Goal: Information Seeking & Learning: Learn about a topic

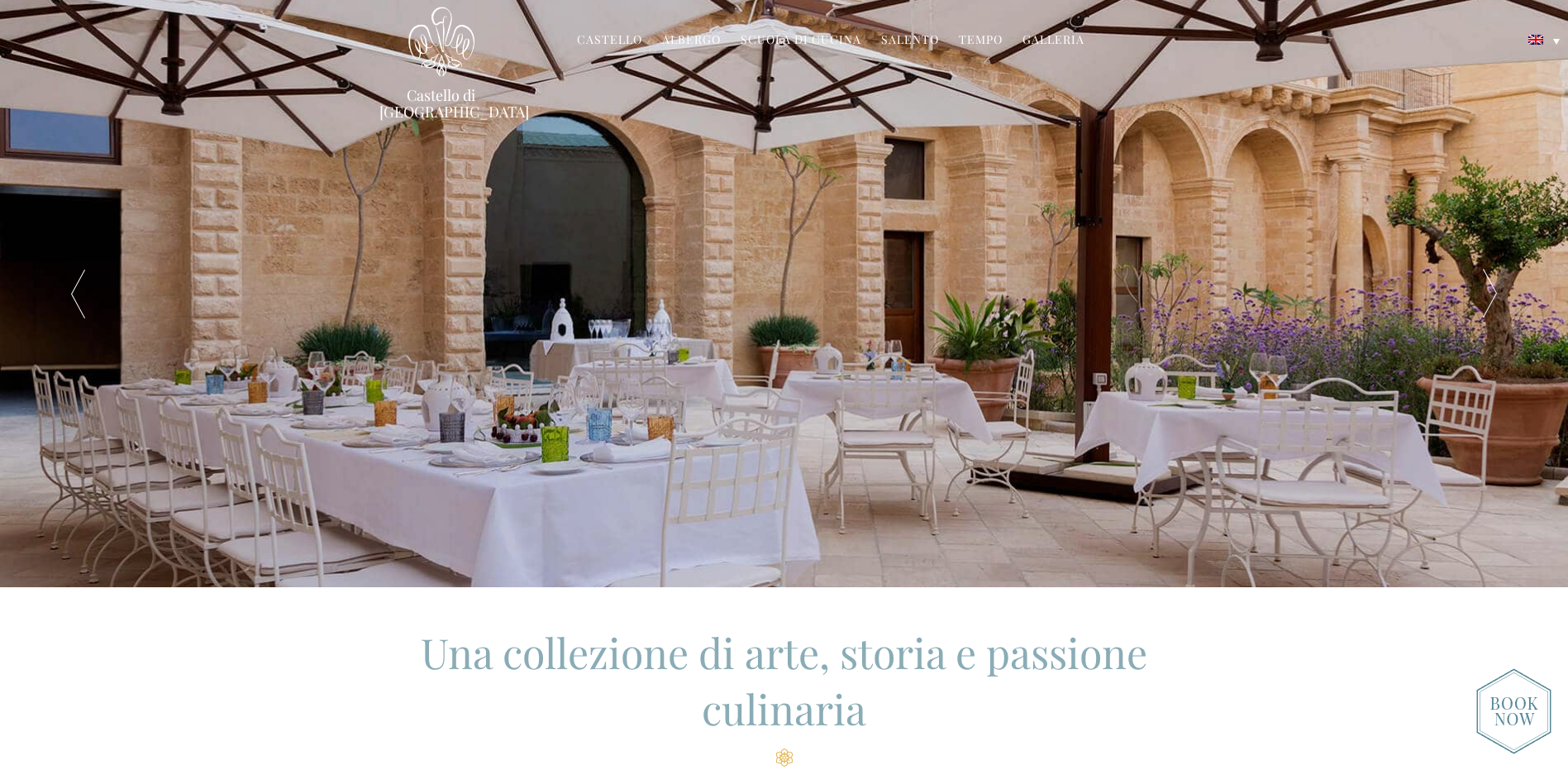
click at [906, 42] on link "Salento" at bounding box center [910, 41] width 58 height 19
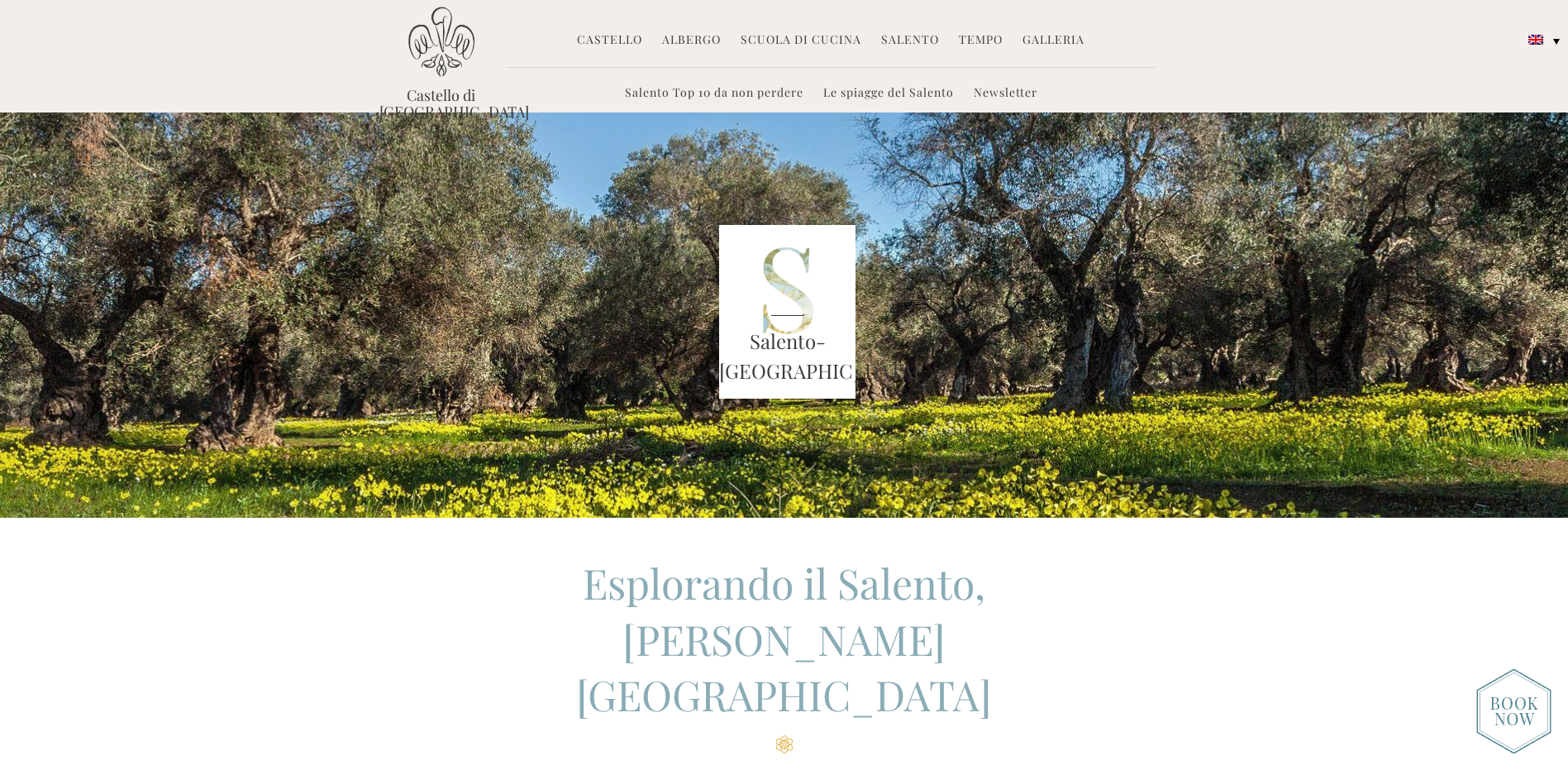
click at [1046, 42] on link "Galleria" at bounding box center [1053, 41] width 62 height 19
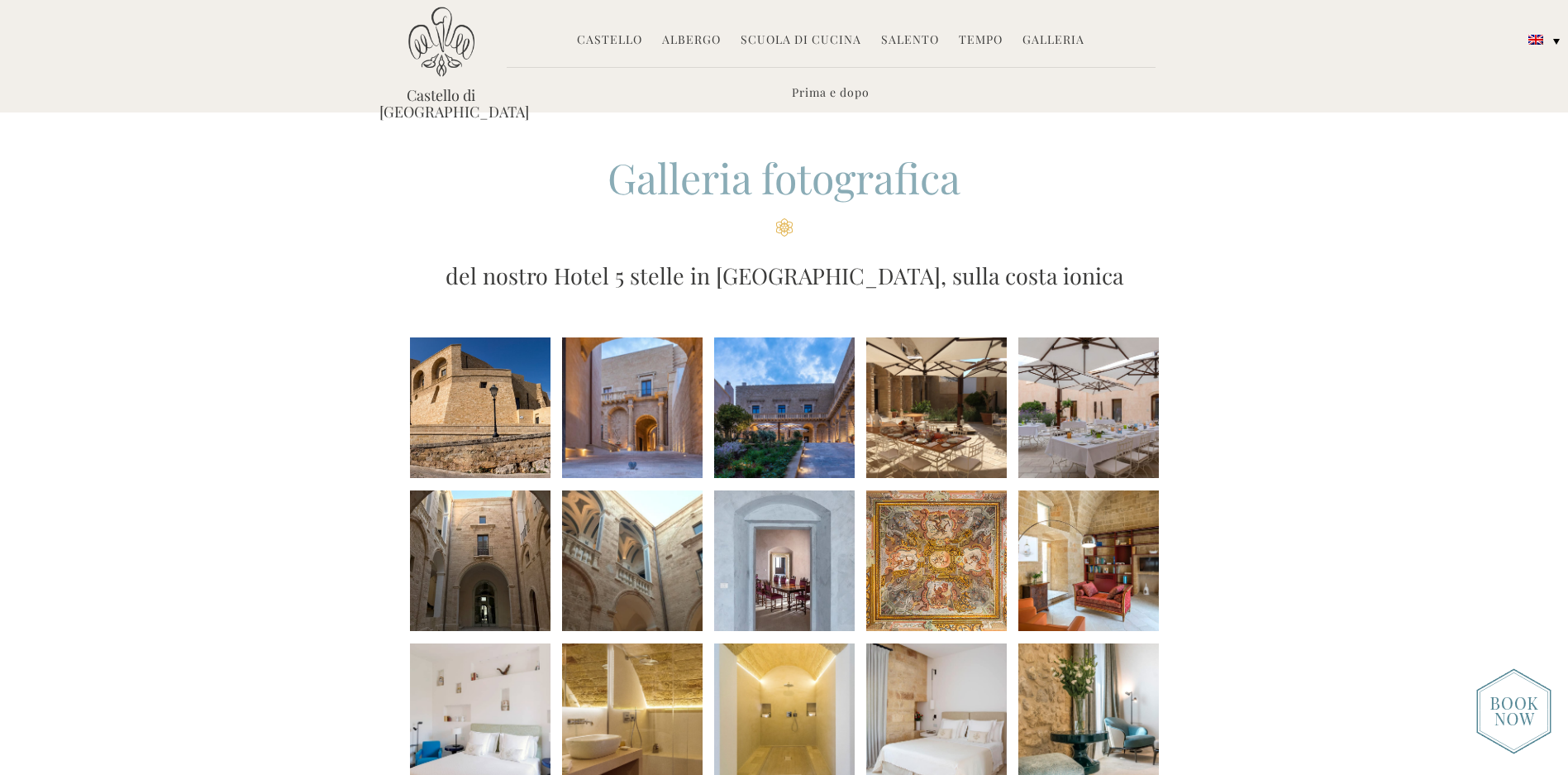
click at [887, 384] on li at bounding box center [937, 407] width 140 height 140
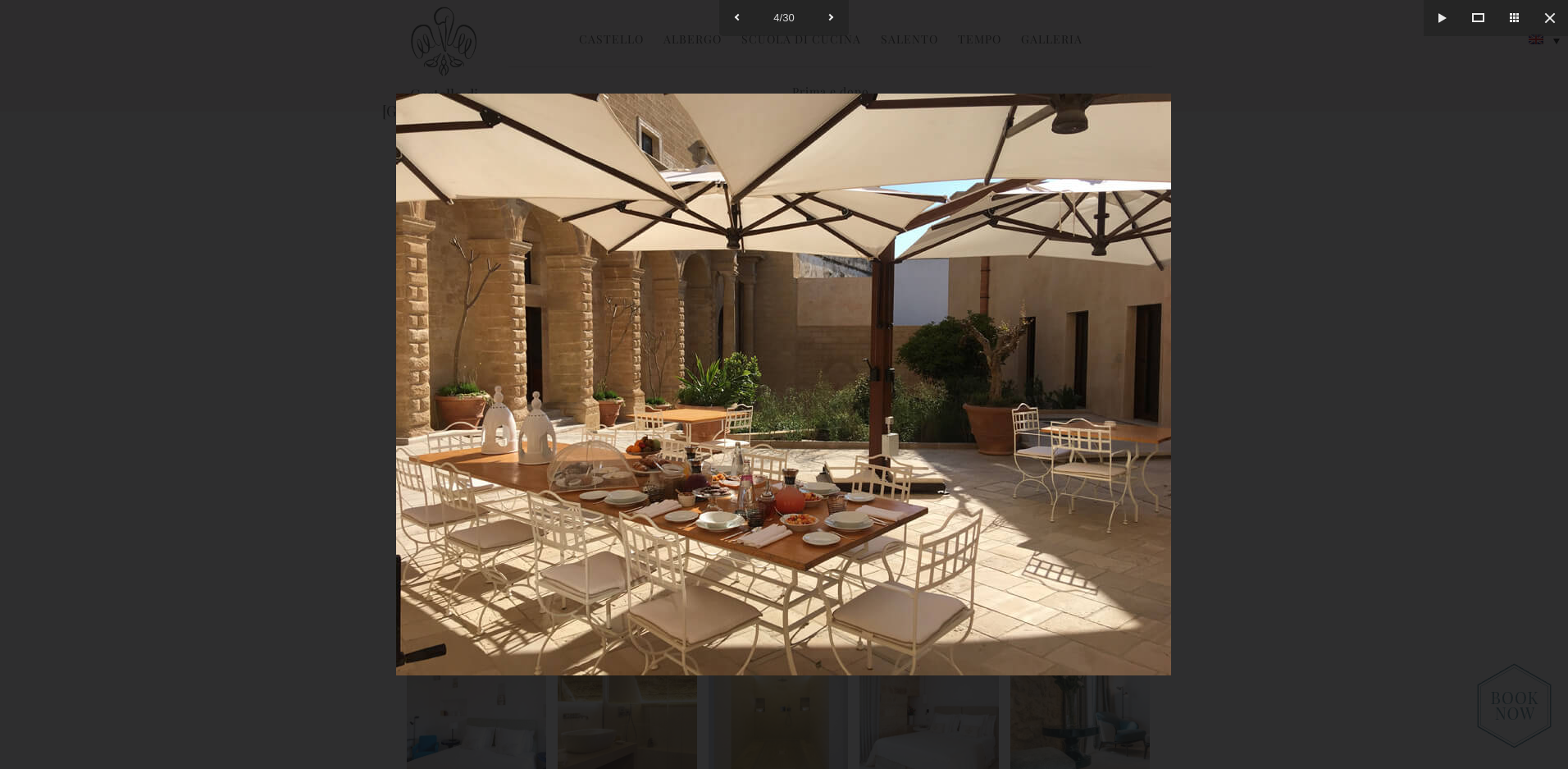
drag, startPoint x: 1195, startPoint y: 414, endPoint x: 1244, endPoint y: 411, distance: 49.1
click at [1216, 415] on div at bounding box center [784, 384] width 1568 height 769
click at [1245, 411] on div at bounding box center [784, 384] width 1568 height 769
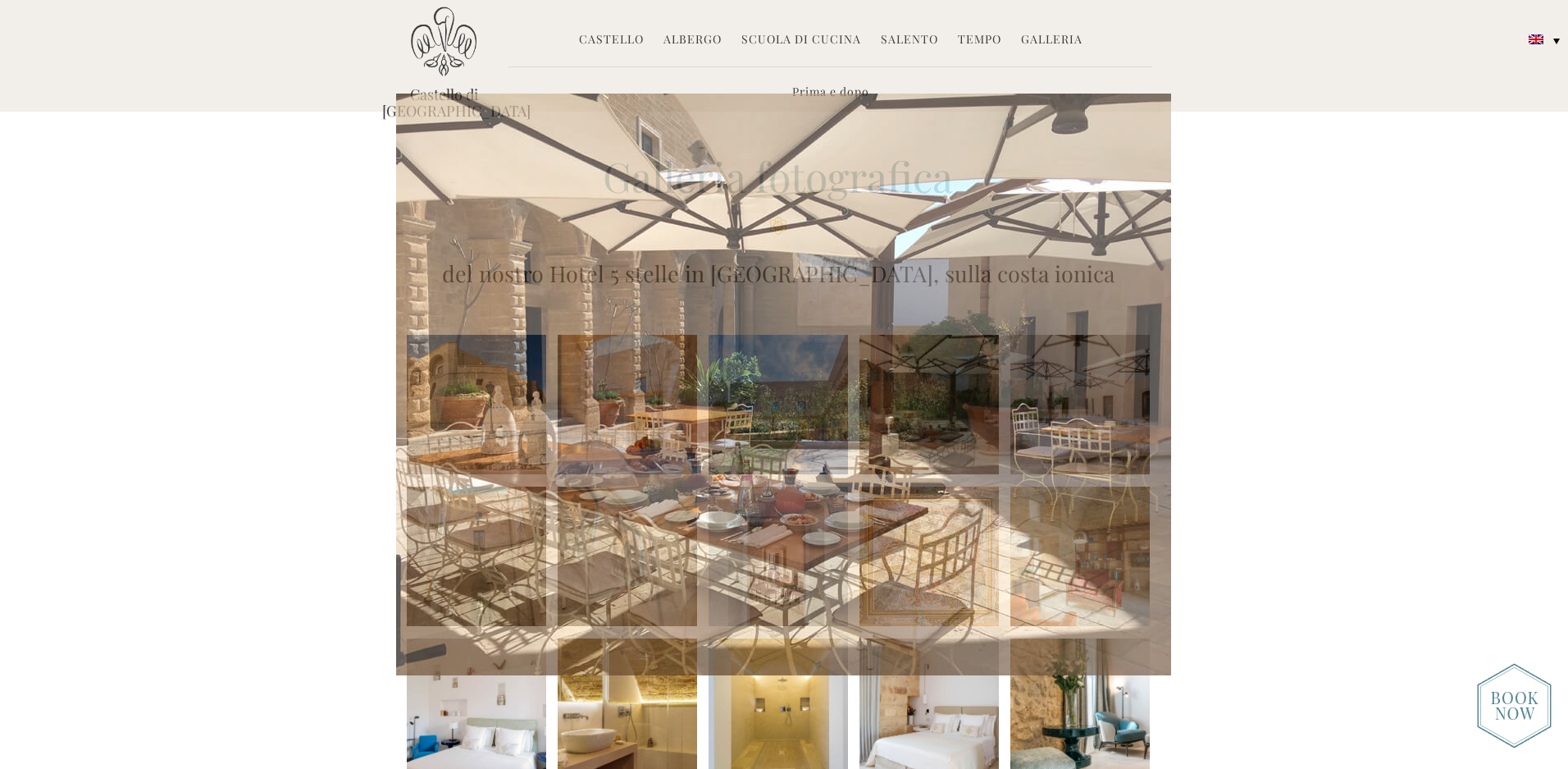
click at [1117, 436] on img at bounding box center [784, 384] width 775 height 582
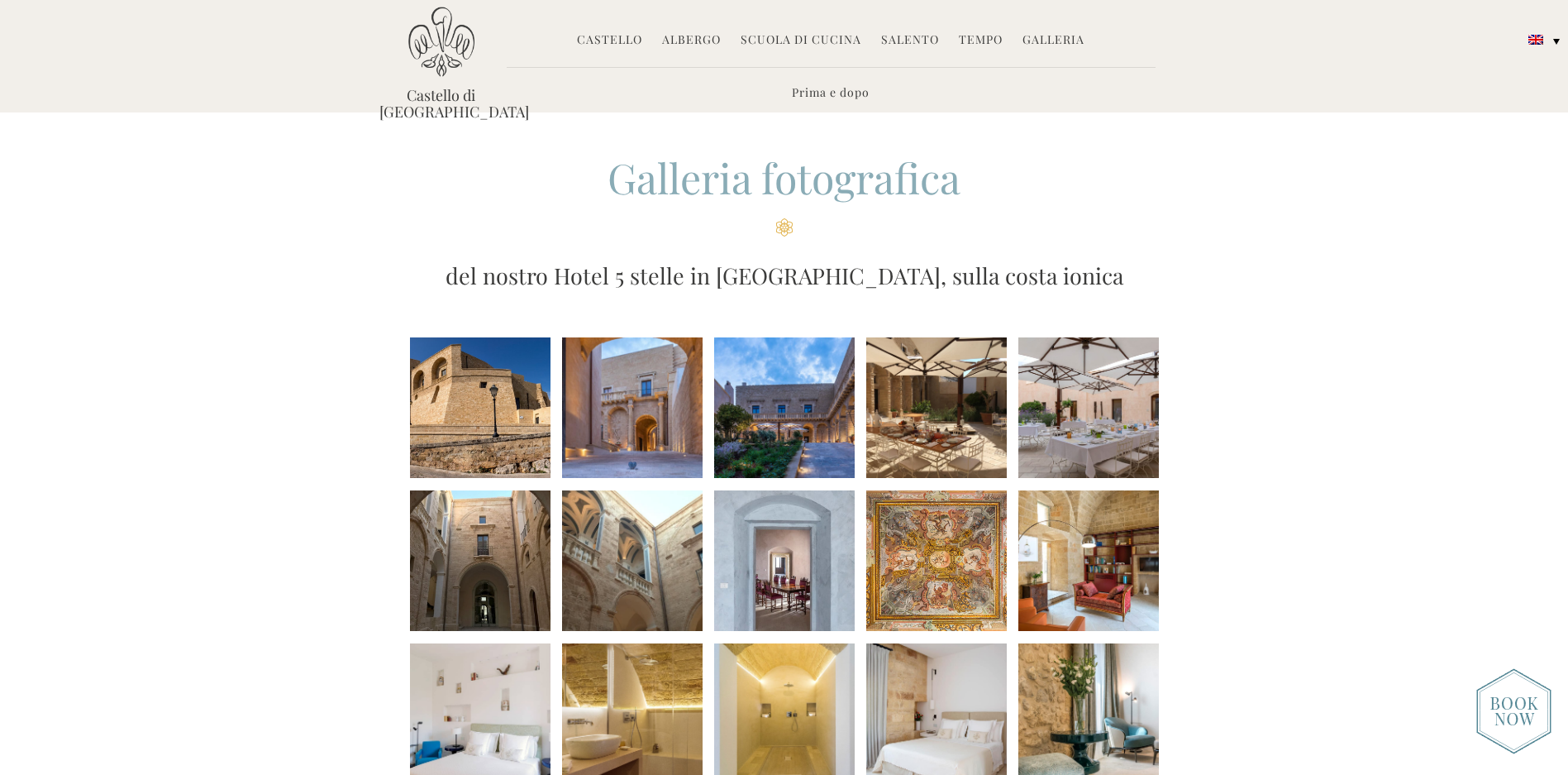
click at [979, 388] on li at bounding box center [937, 407] width 140 height 140
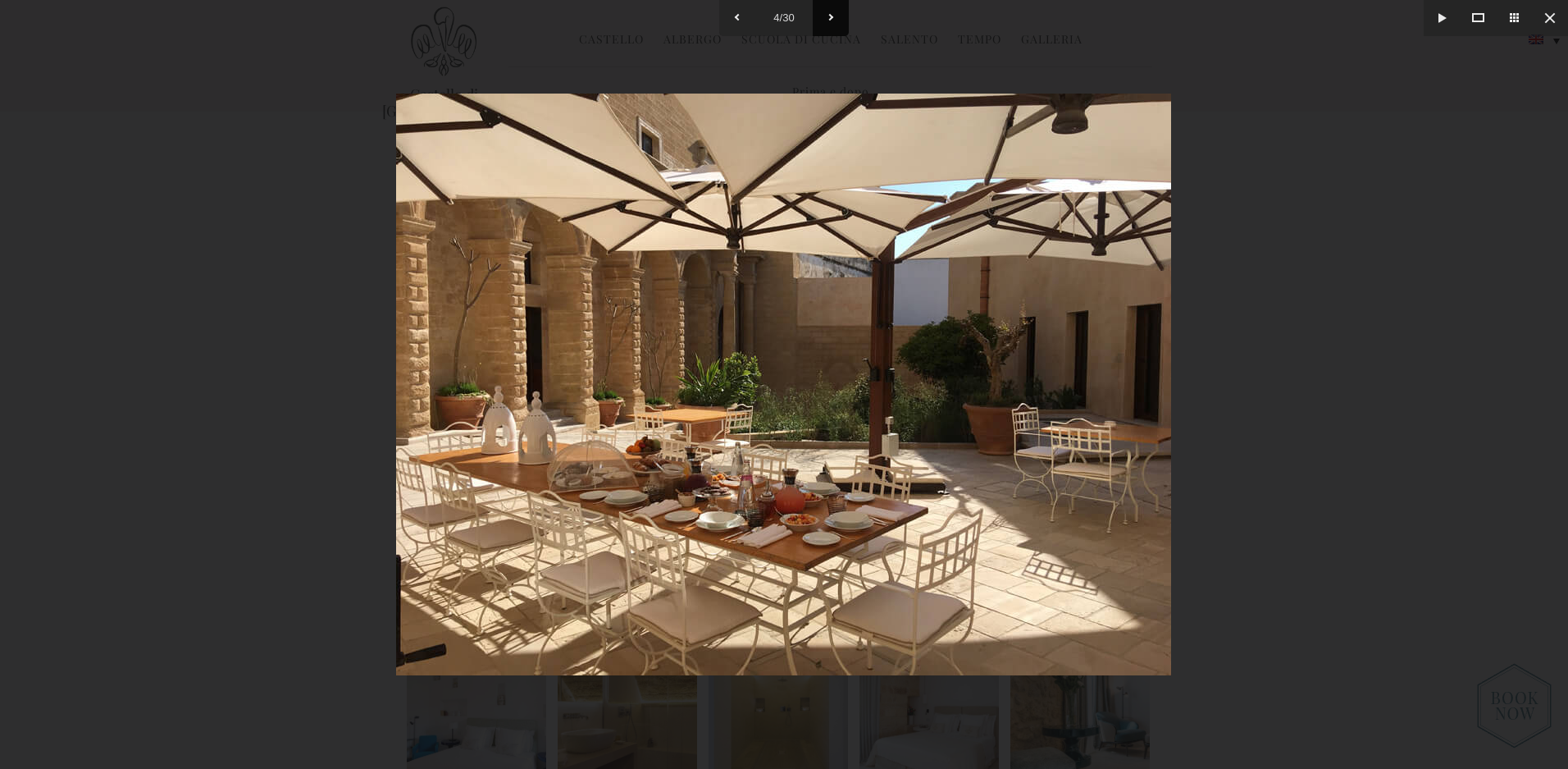
click at [830, 11] on button at bounding box center [831, 18] width 36 height 36
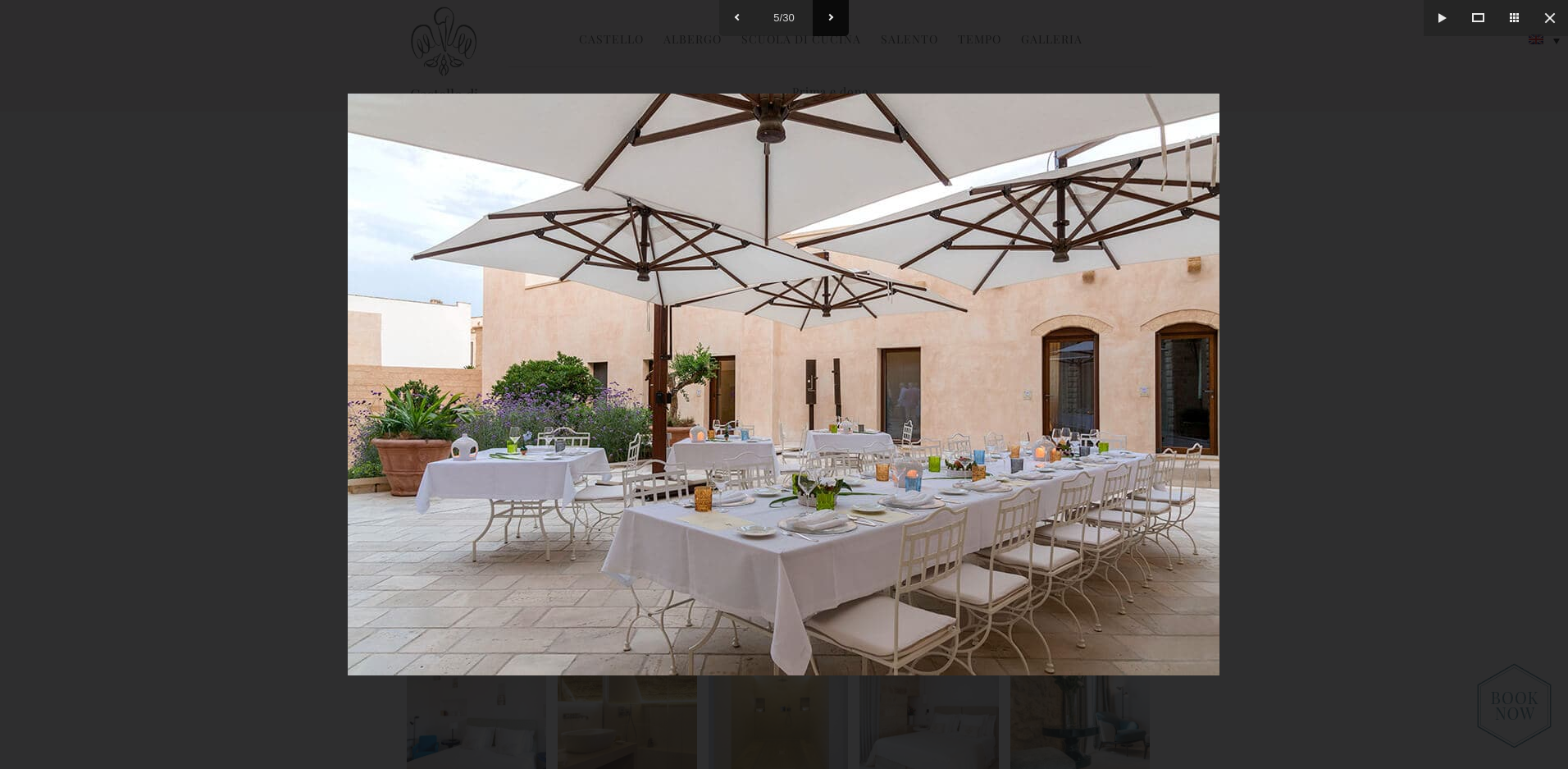
click at [830, 11] on button at bounding box center [831, 18] width 36 height 36
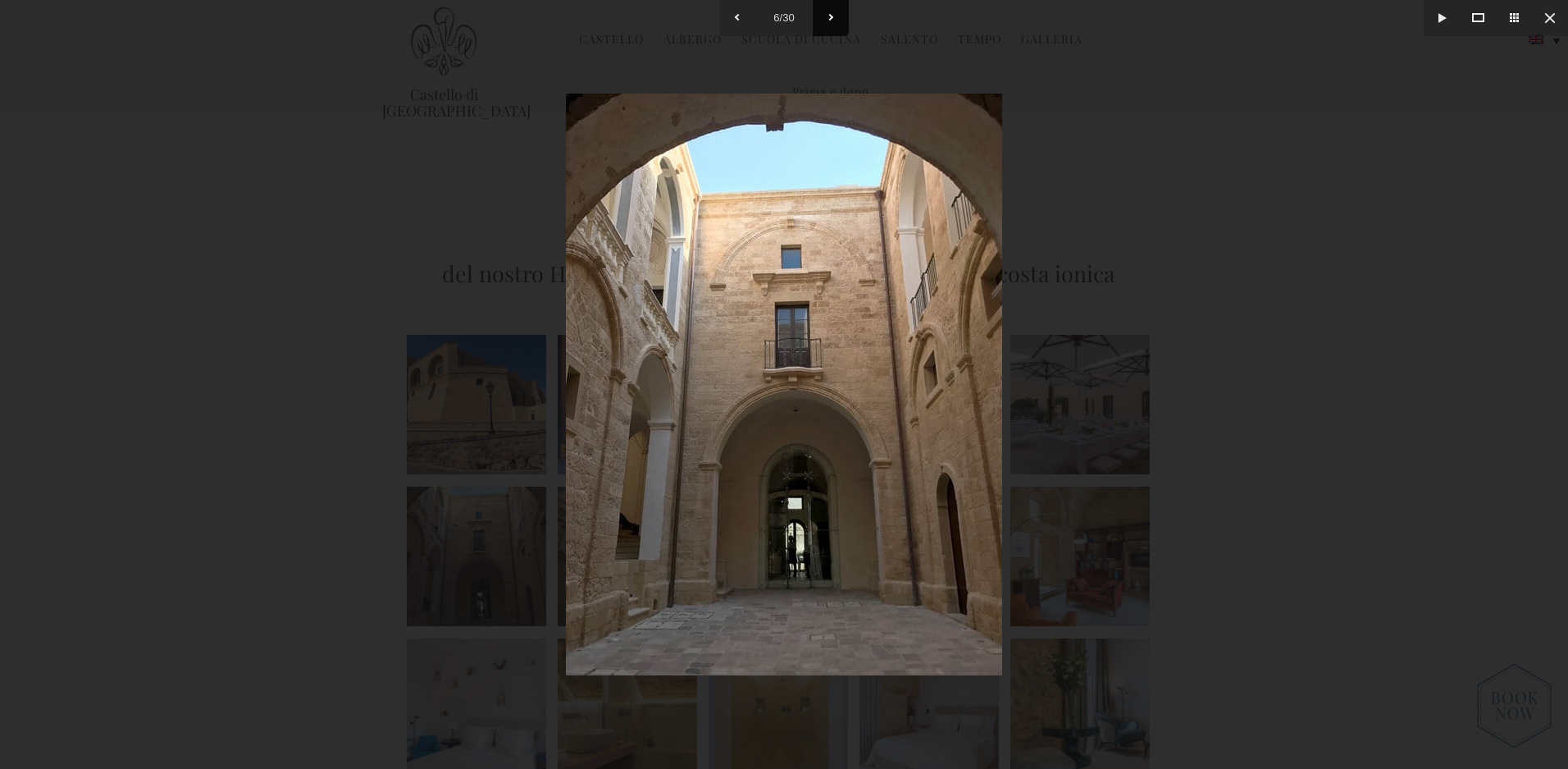
click at [827, 10] on button at bounding box center [831, 18] width 36 height 36
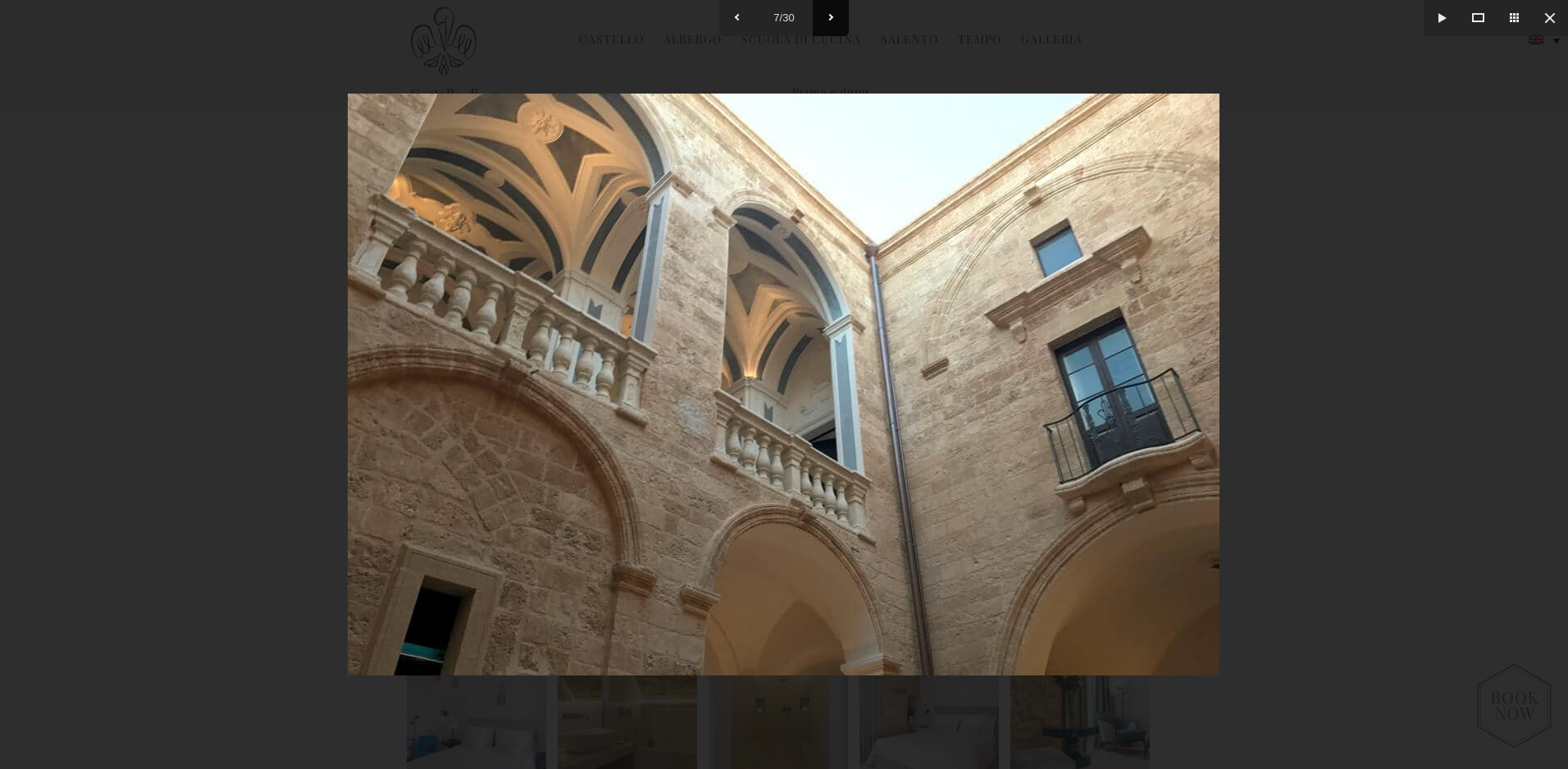
click at [827, 10] on button at bounding box center [831, 18] width 36 height 36
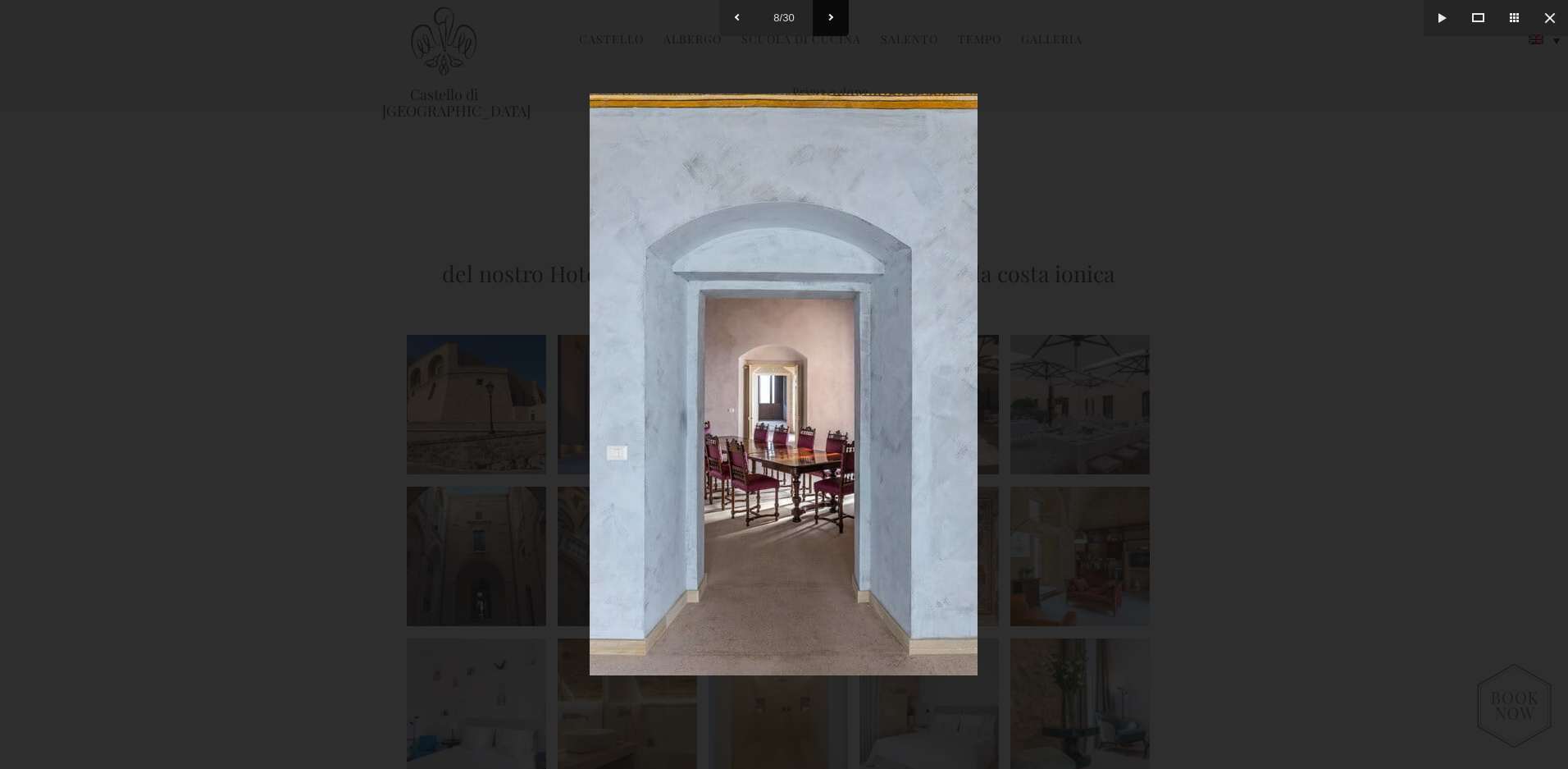
click at [827, 10] on button at bounding box center [831, 18] width 36 height 36
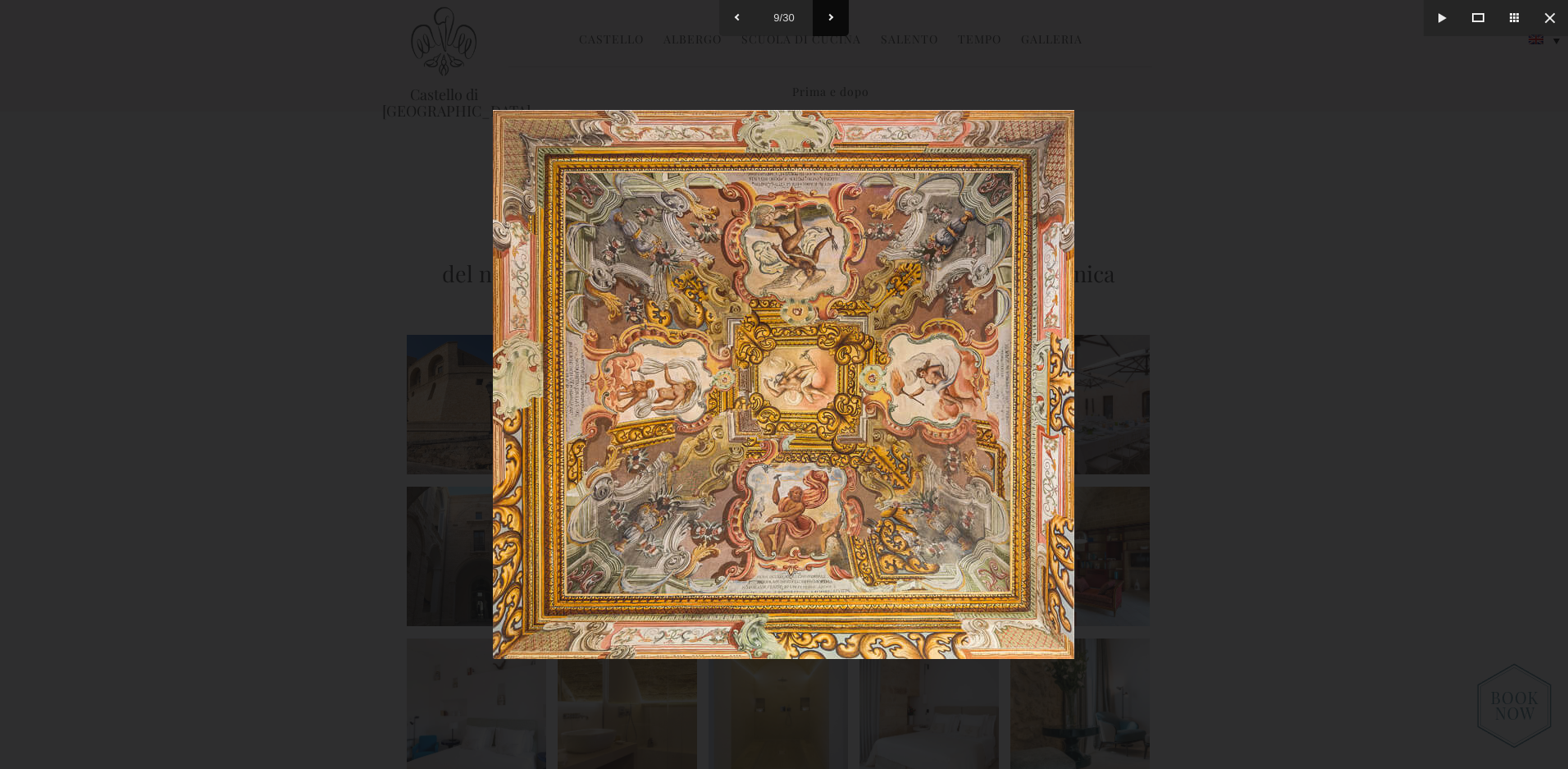
click at [827, 10] on button at bounding box center [831, 18] width 36 height 36
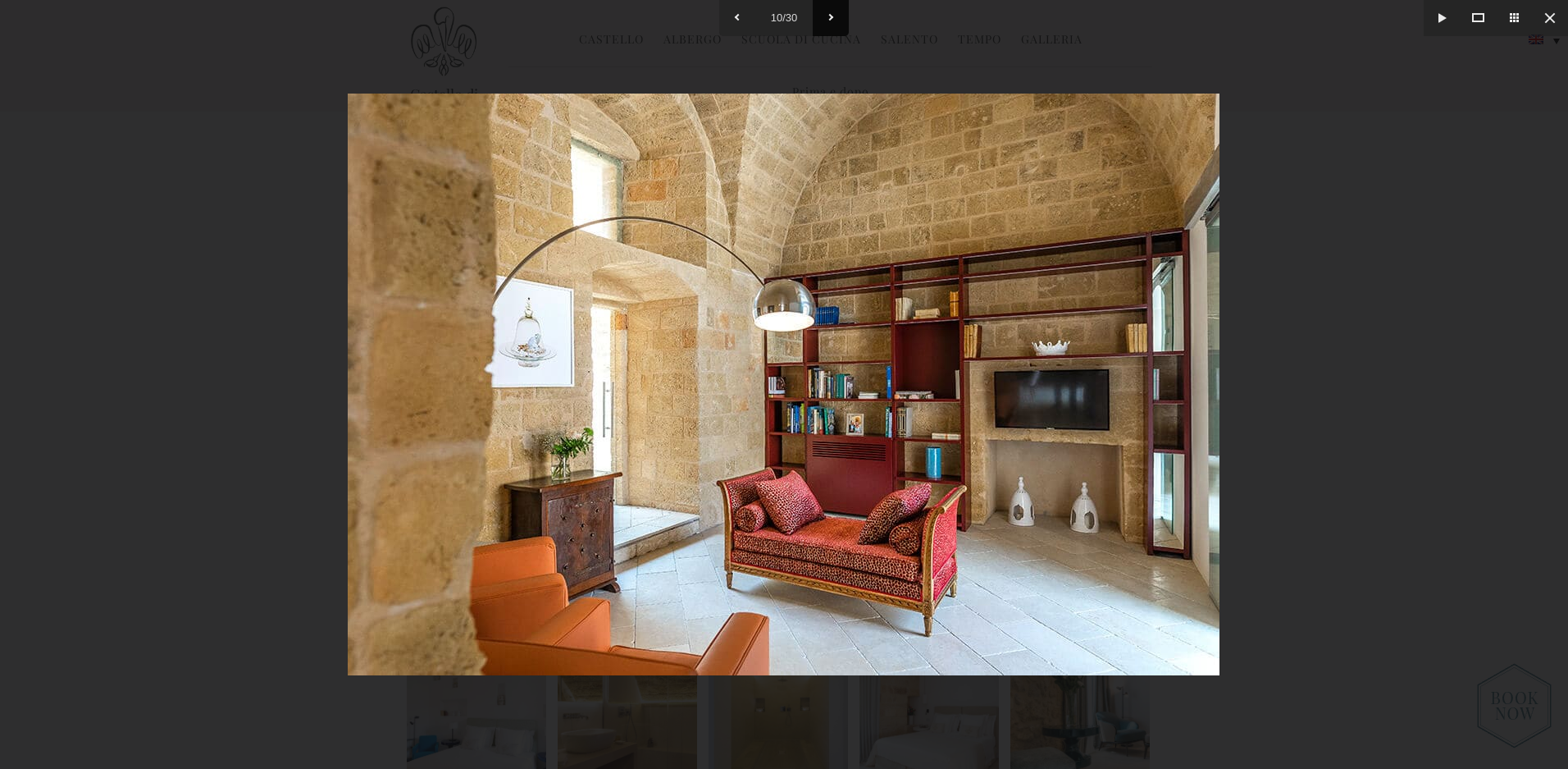
click at [825, 11] on button at bounding box center [831, 18] width 36 height 36
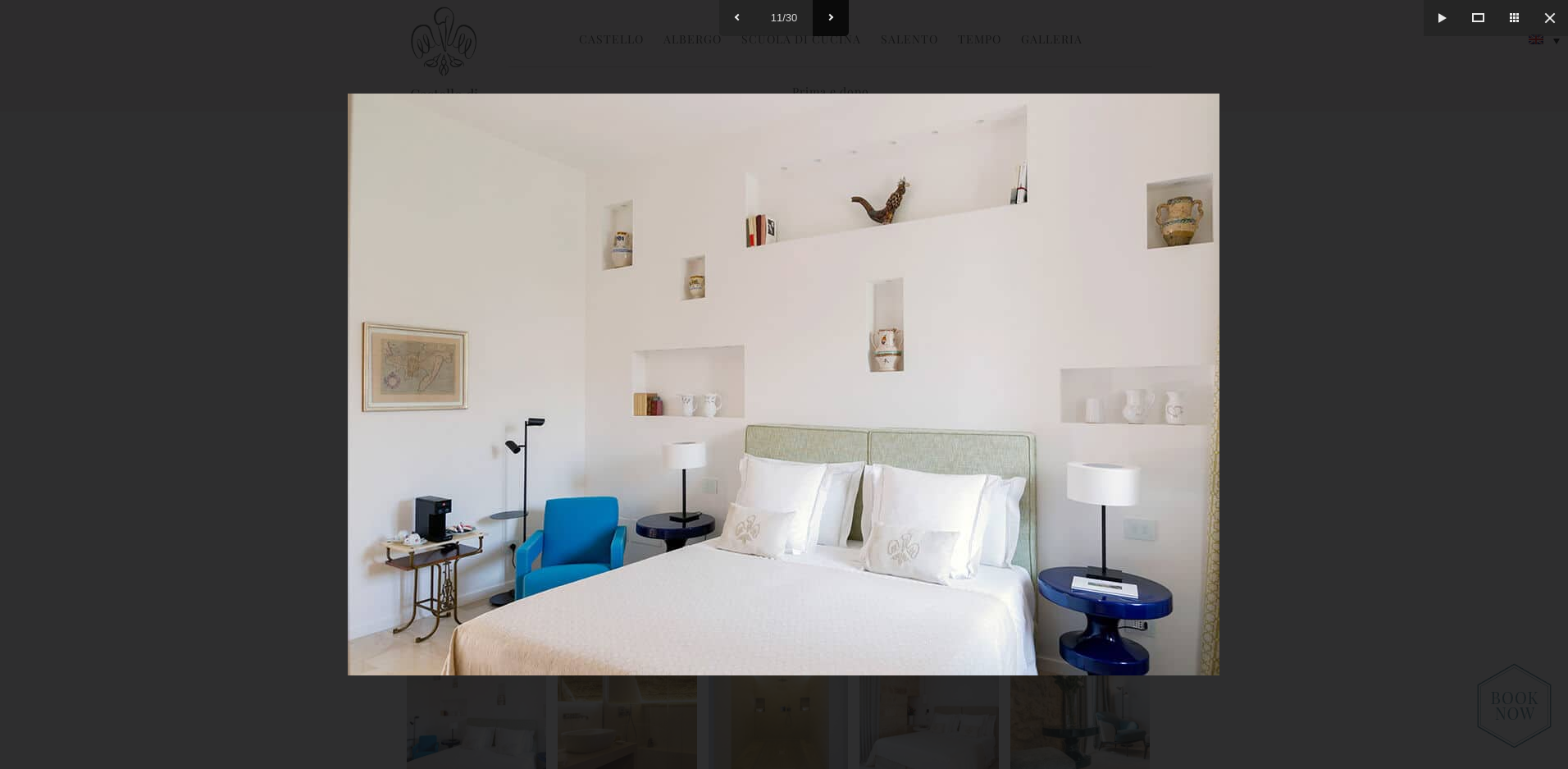
click at [825, 11] on button at bounding box center [831, 18] width 36 height 36
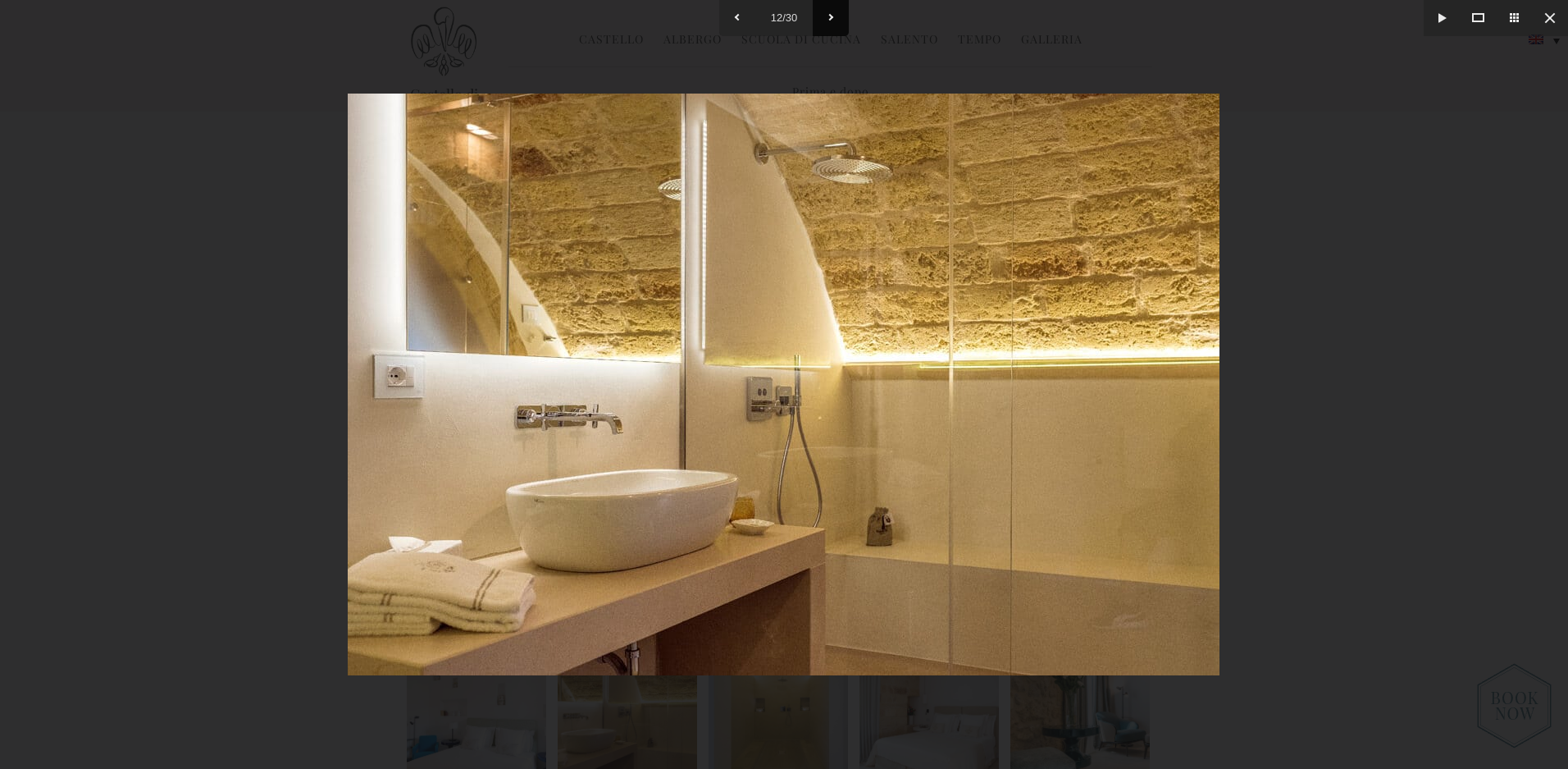
click at [825, 11] on button at bounding box center [831, 18] width 36 height 36
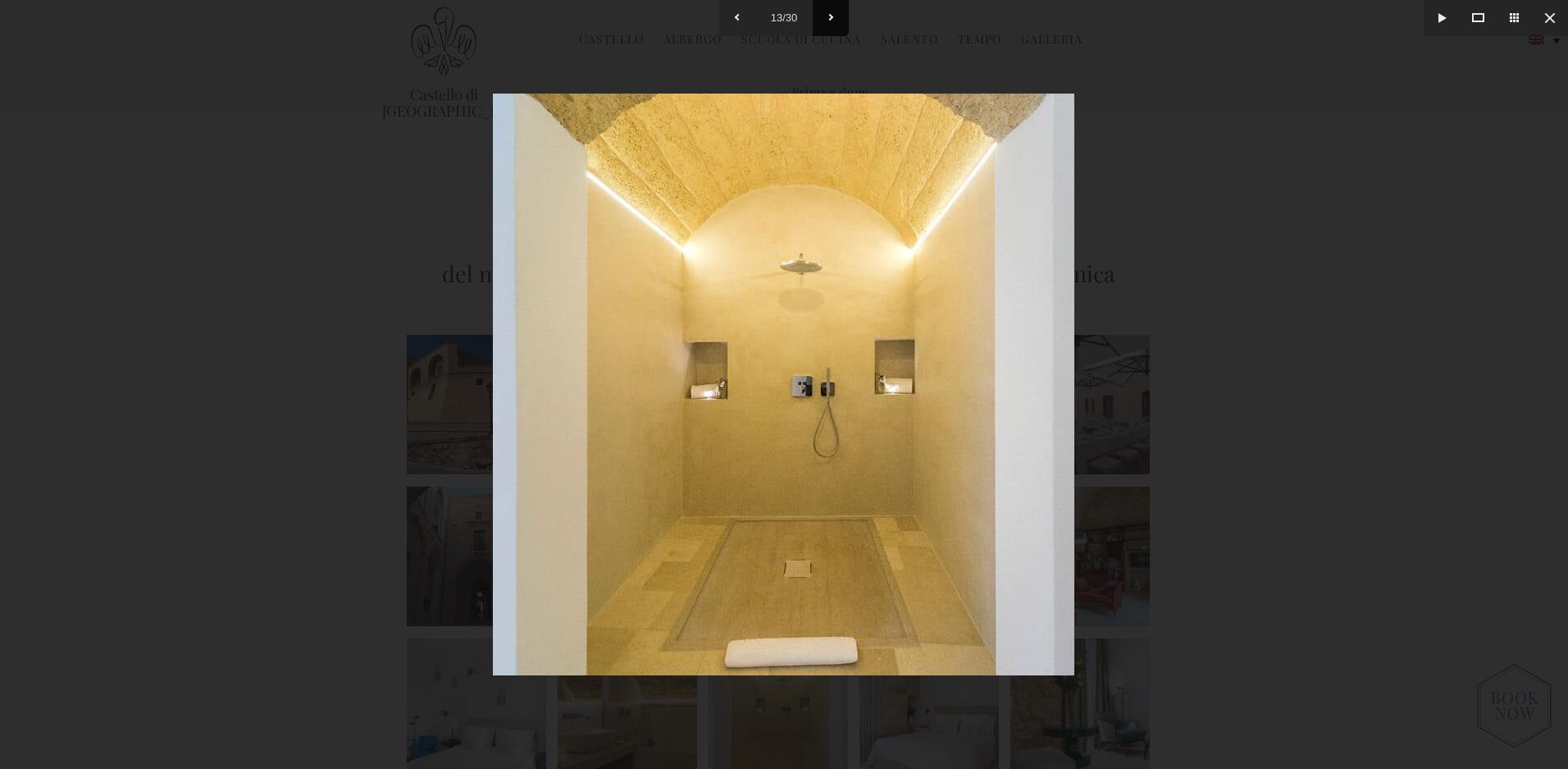
click at [825, 11] on button at bounding box center [831, 18] width 36 height 36
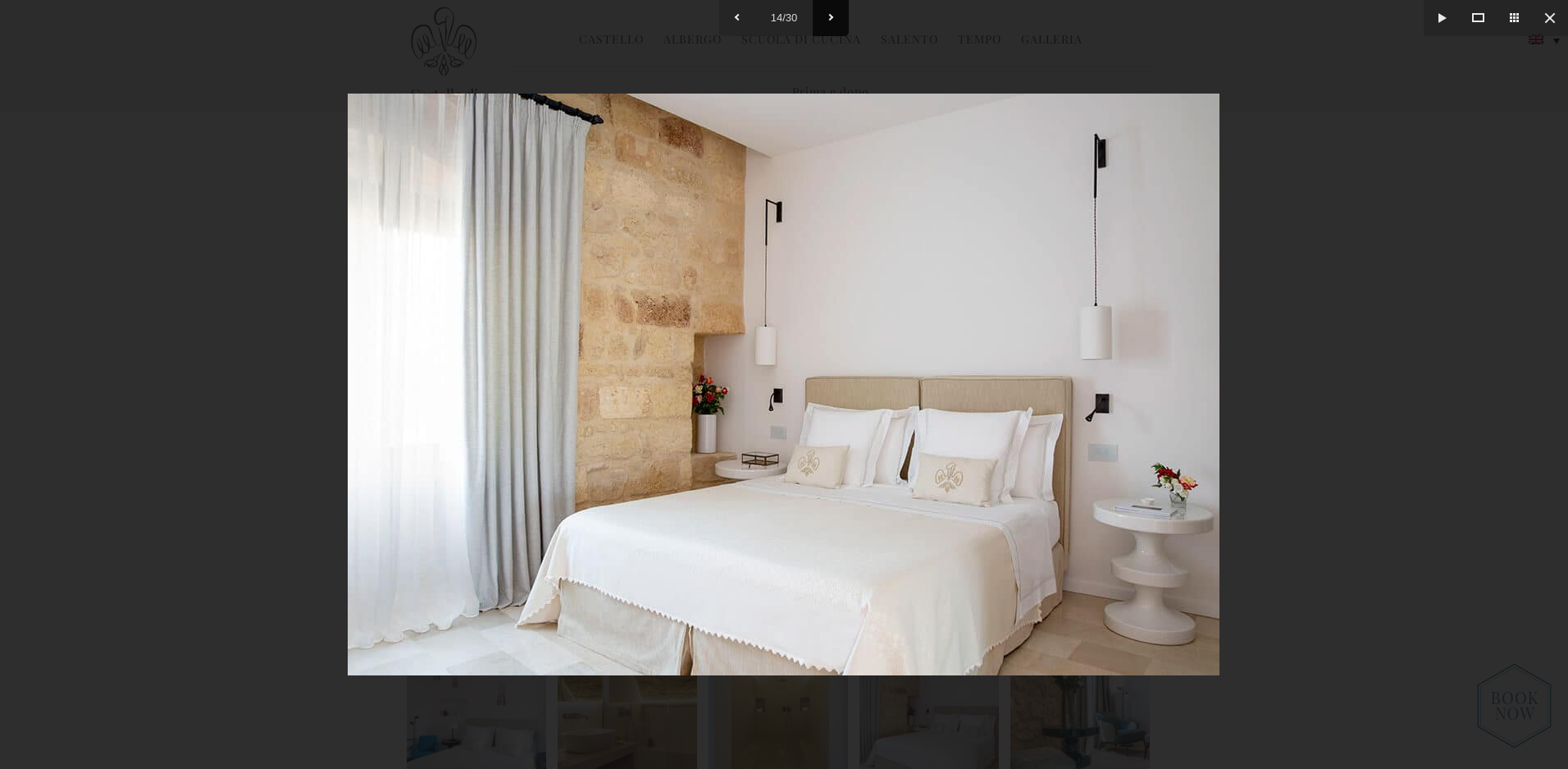
click at [825, 11] on button at bounding box center [831, 18] width 36 height 36
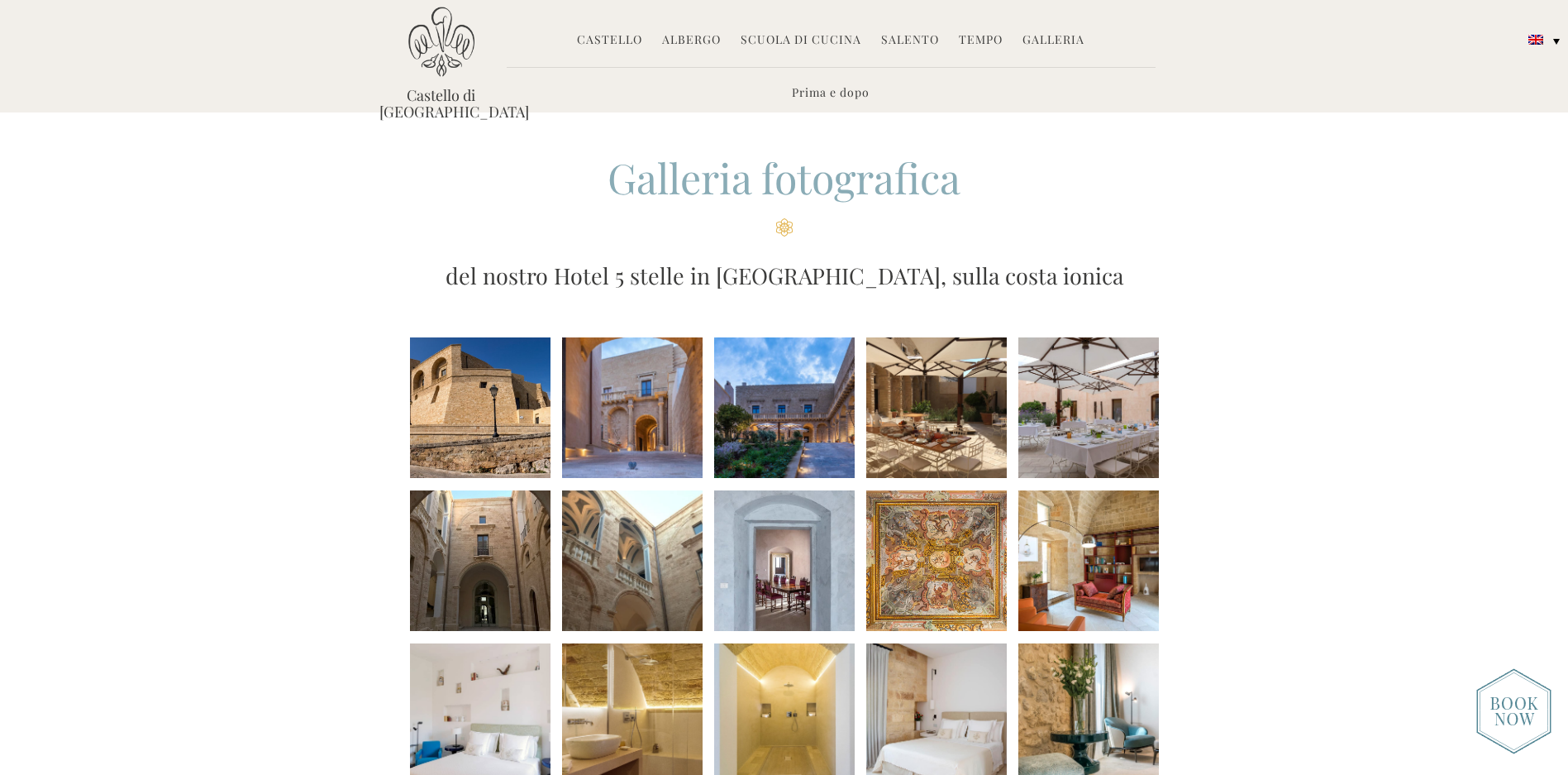
click at [603, 42] on link "Castello" at bounding box center [610, 41] width 66 height 19
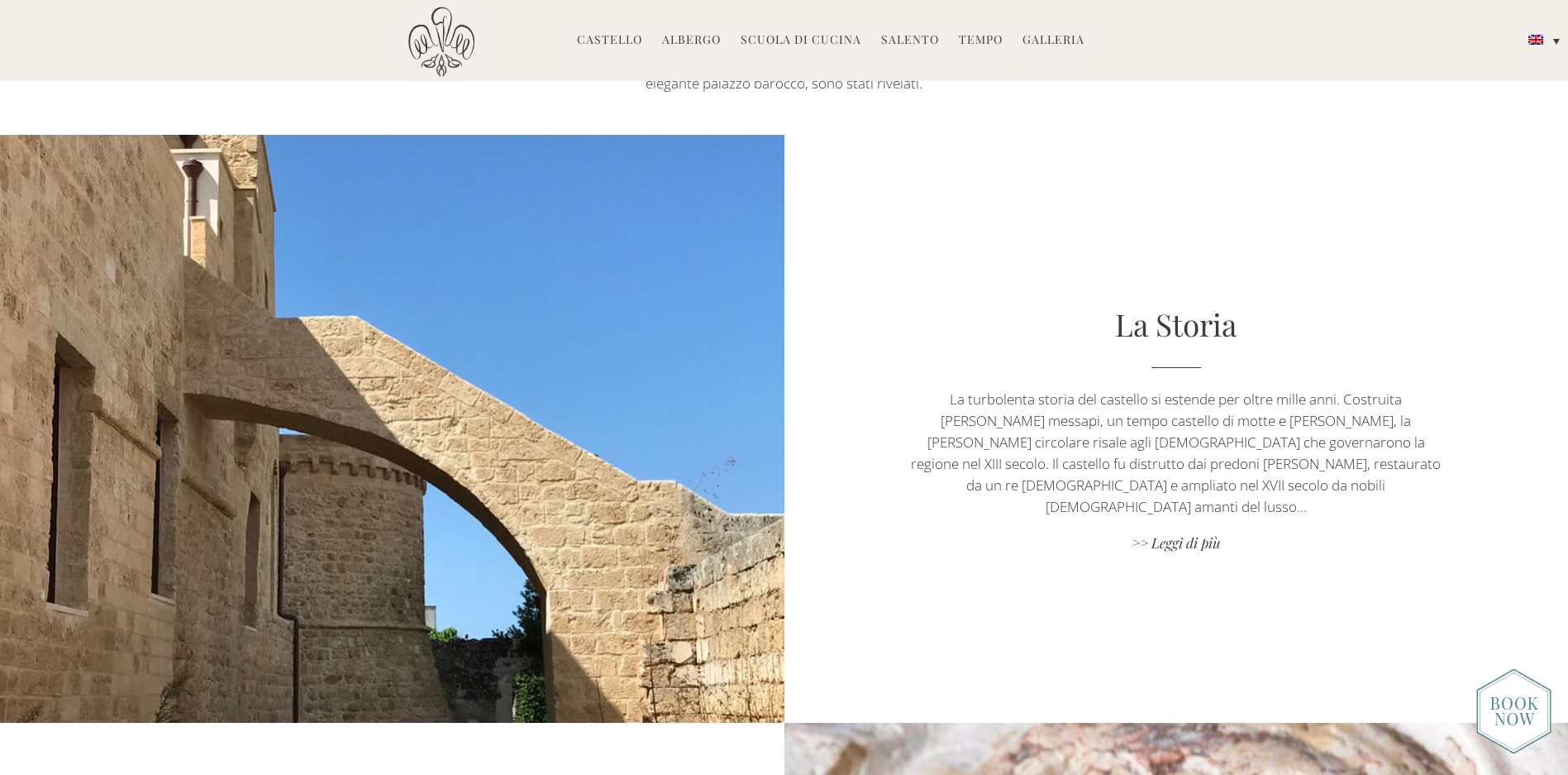
scroll to position [624, 0]
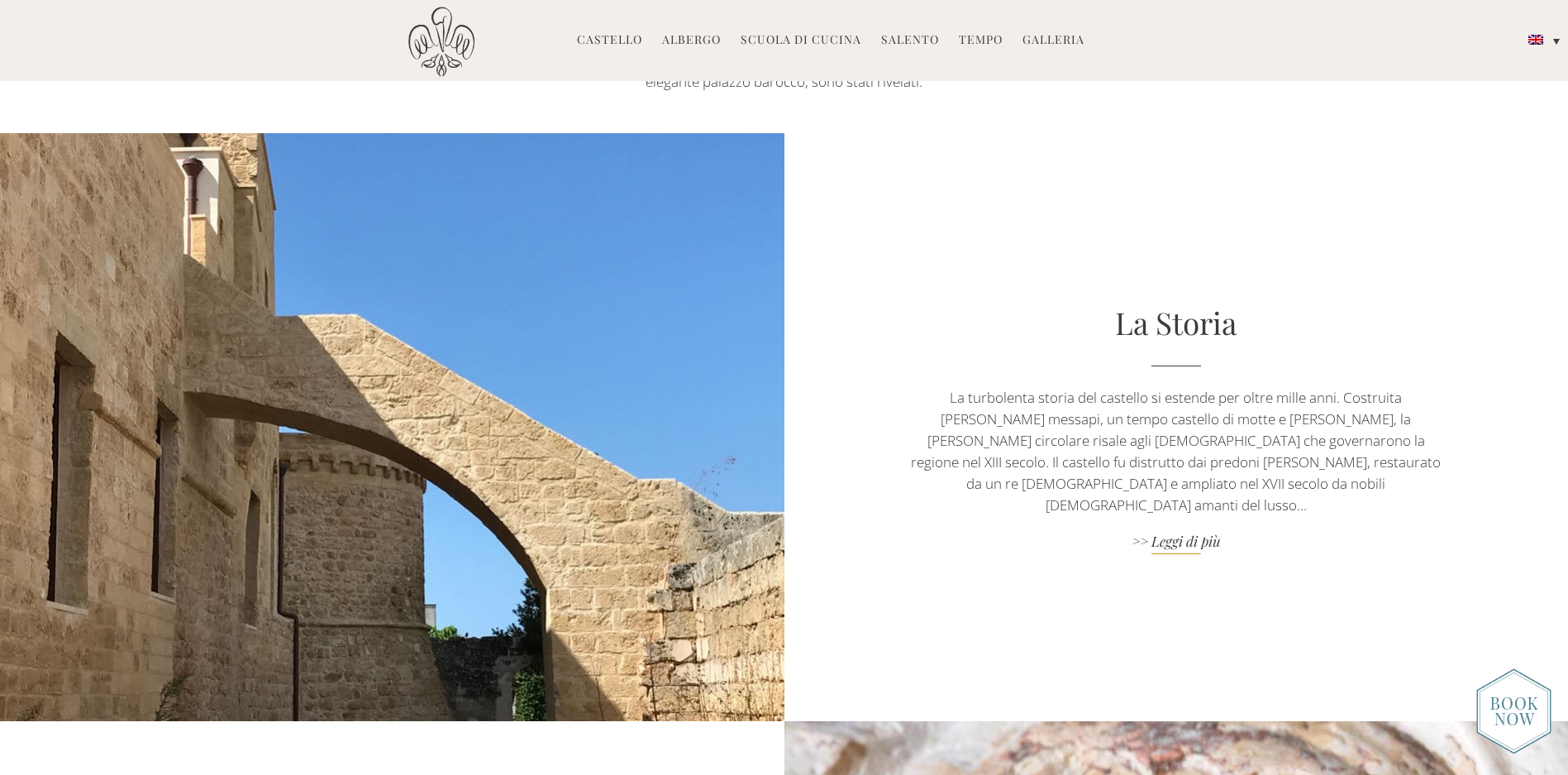
click at [1205, 534] on link ">> Leggi di più" at bounding box center [1176, 543] width 549 height 22
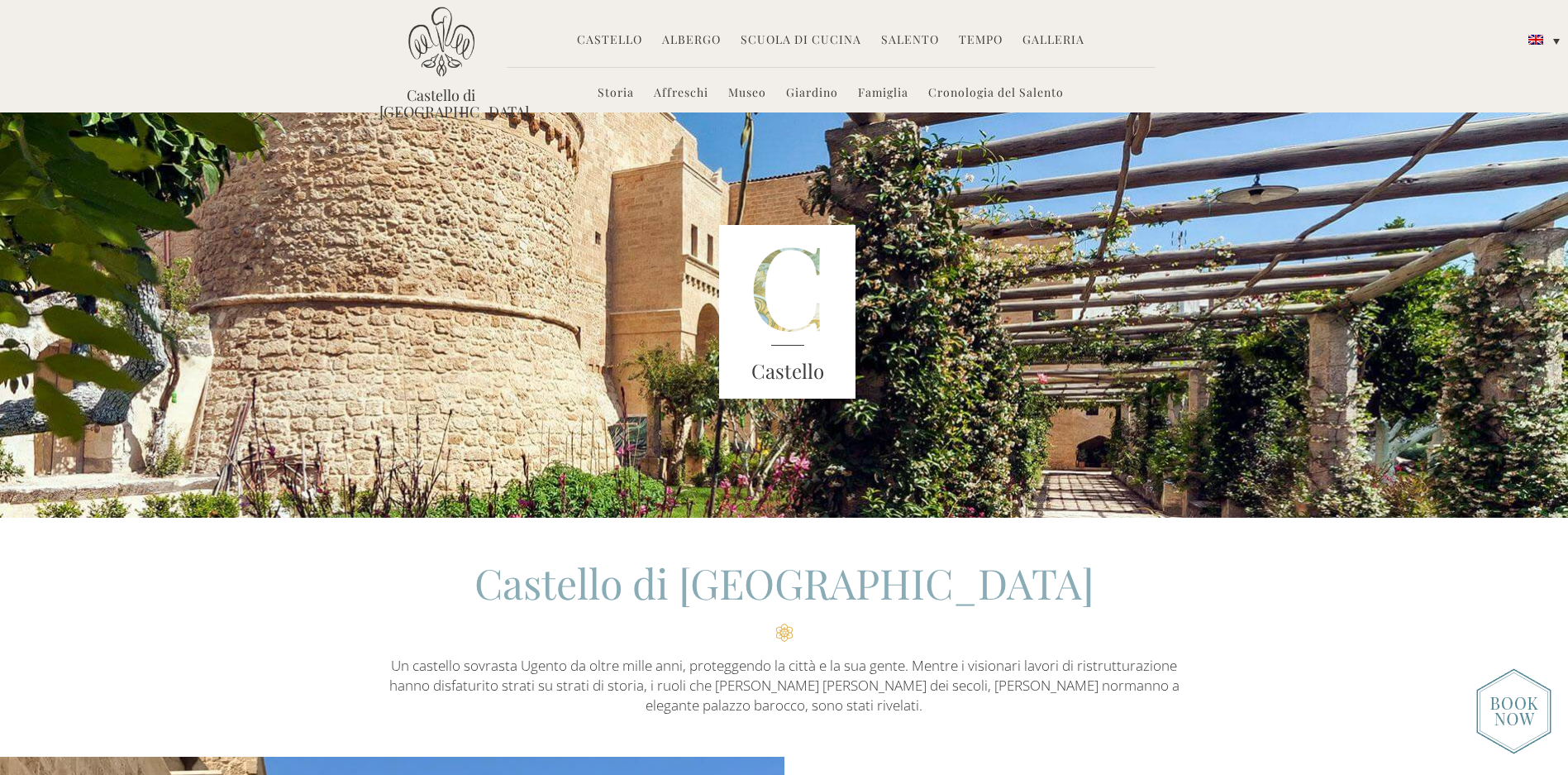
click at [679, 43] on link "Albergo" at bounding box center [692, 41] width 59 height 19
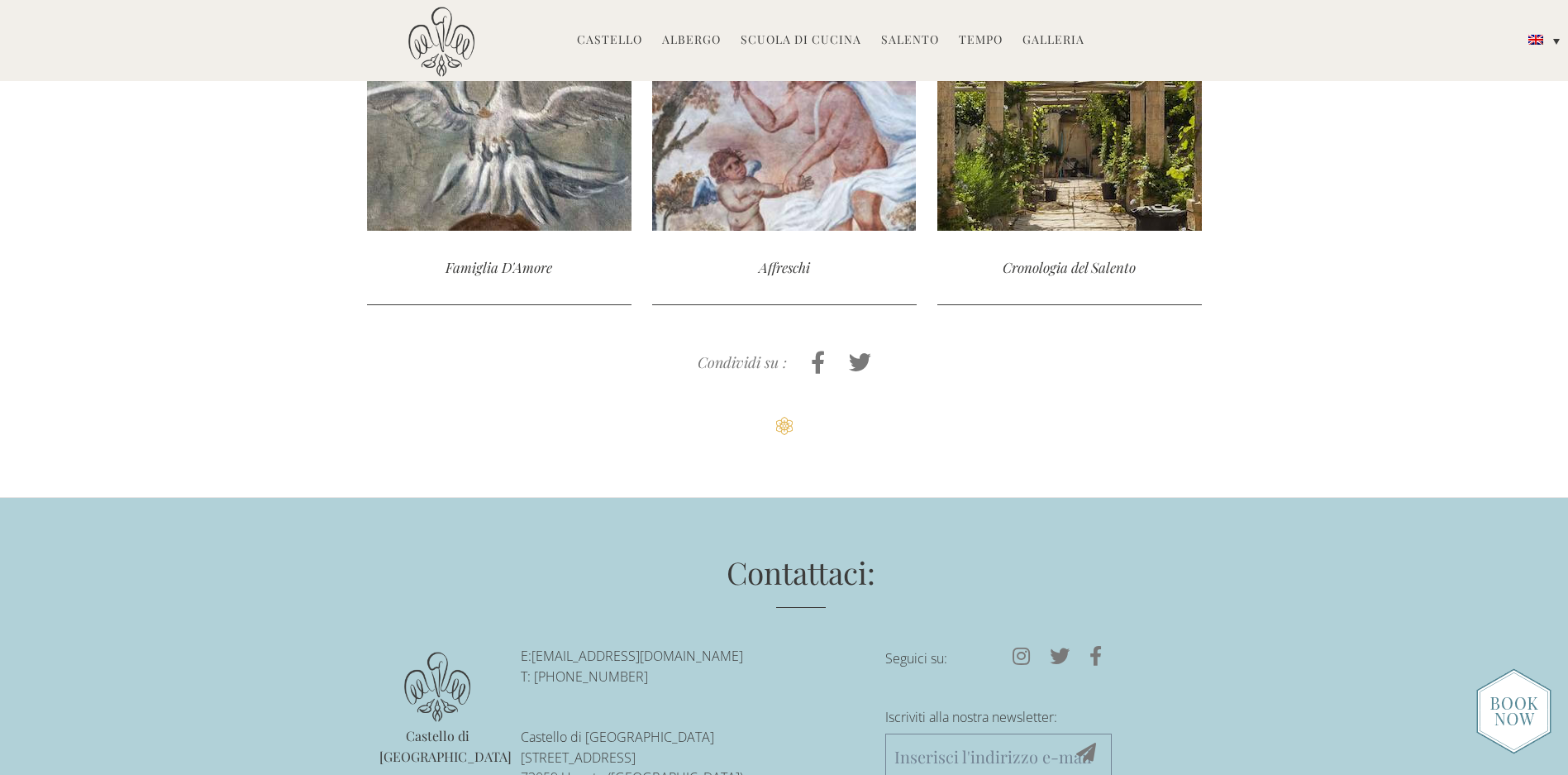
scroll to position [920, 0]
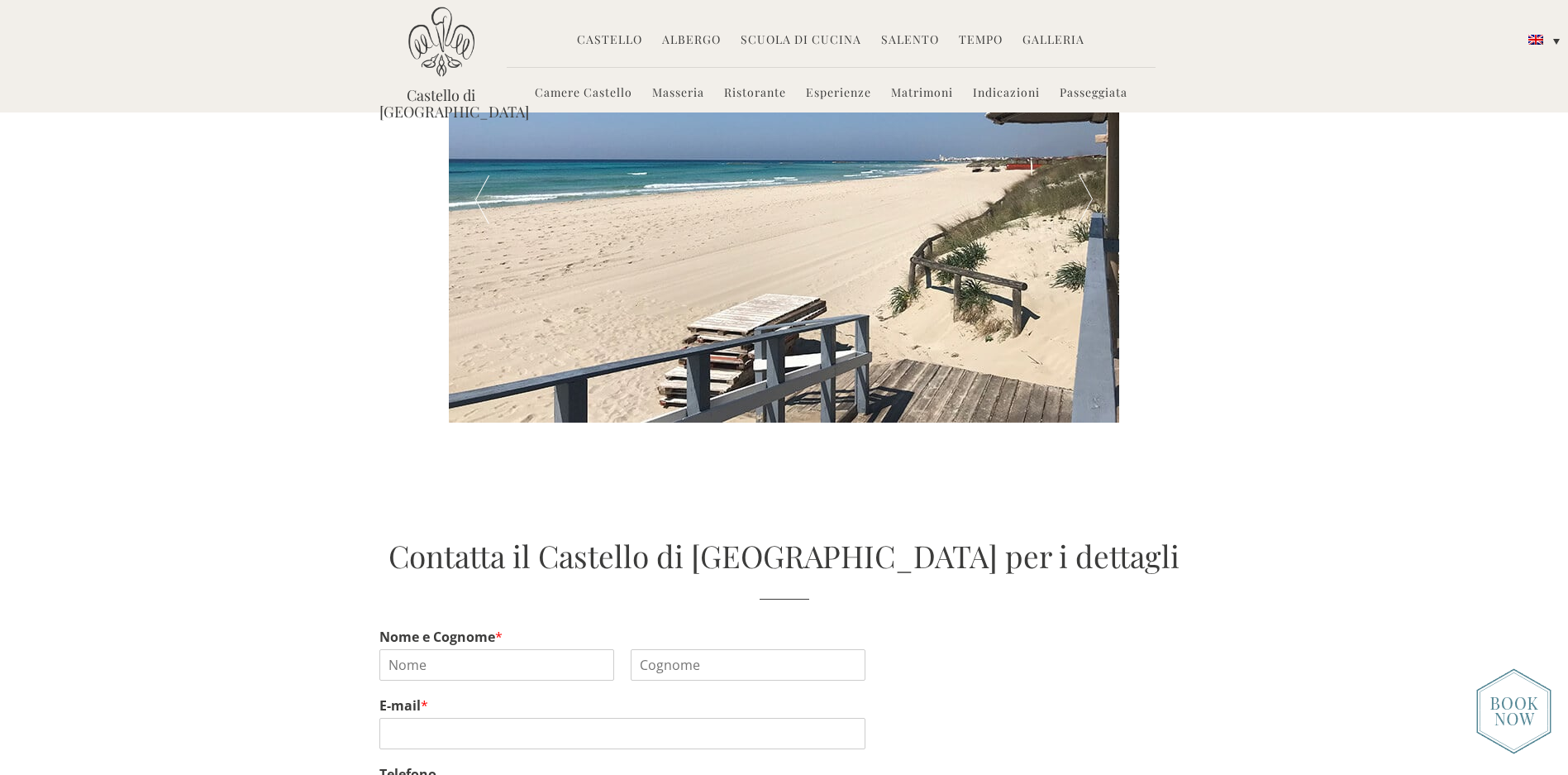
scroll to position [2255, 0]
